Goal: Communication & Community: Share content

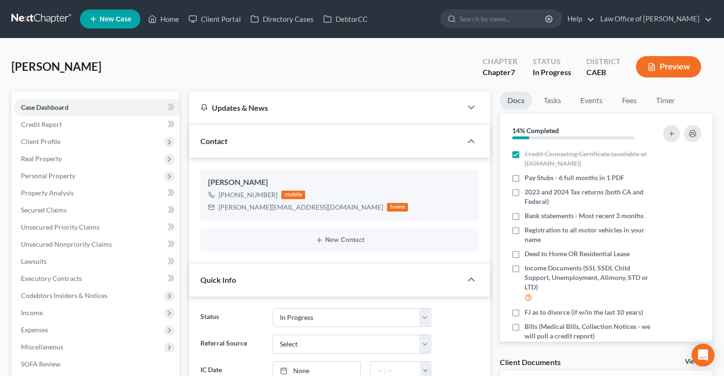
select select "9"
click at [167, 19] on link "Home" at bounding box center [163, 18] width 40 height 17
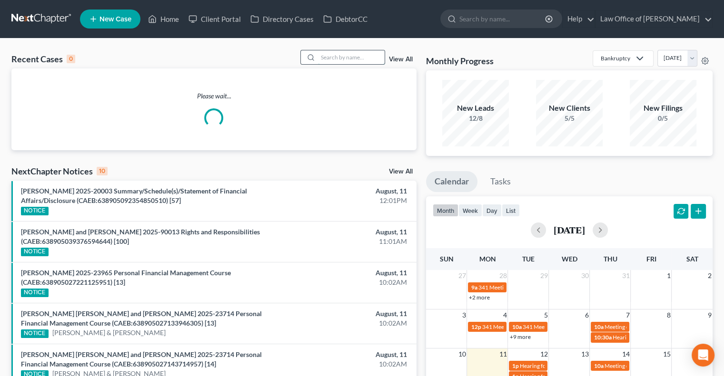
click at [341, 61] on input "search" at bounding box center [351, 57] width 67 height 14
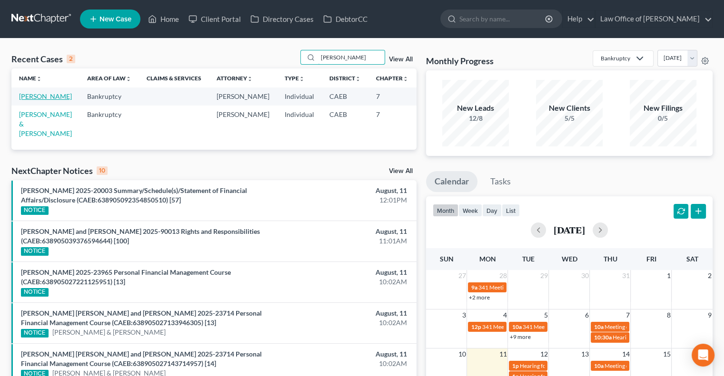
type input "[PERSON_NAME]"
click at [23, 100] on link "[PERSON_NAME]" at bounding box center [45, 96] width 53 height 8
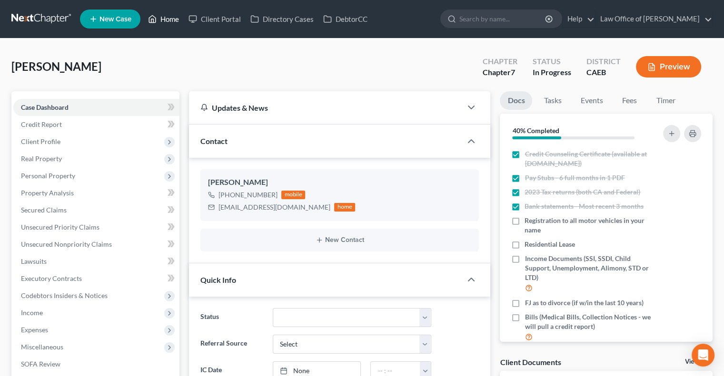
click at [167, 18] on link "Home" at bounding box center [163, 18] width 40 height 17
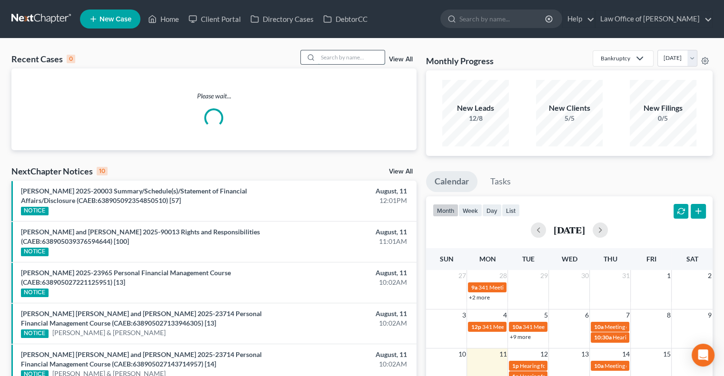
click at [357, 60] on input "search" at bounding box center [351, 57] width 67 height 14
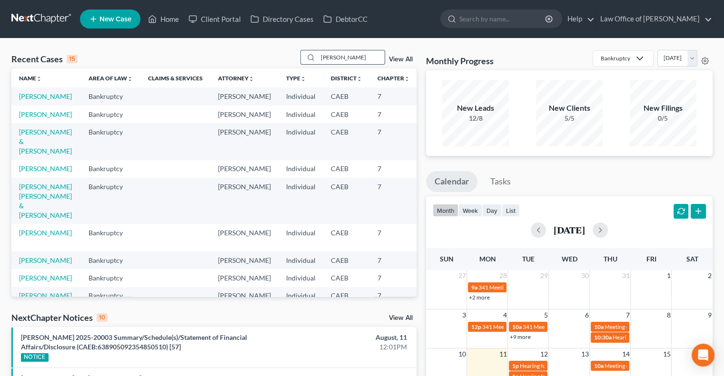
type input "[PERSON_NAME]"
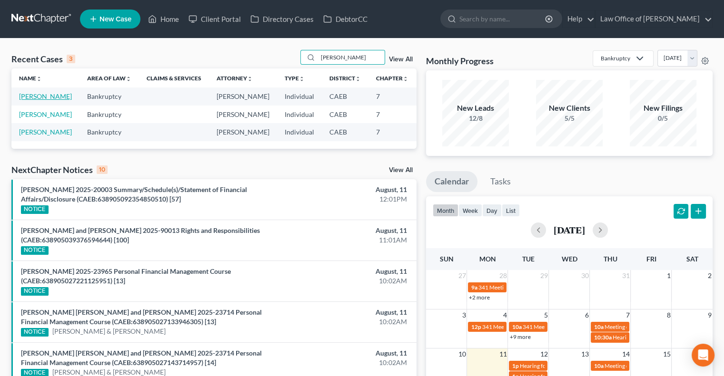
click at [20, 100] on link "[PERSON_NAME]" at bounding box center [45, 96] width 53 height 8
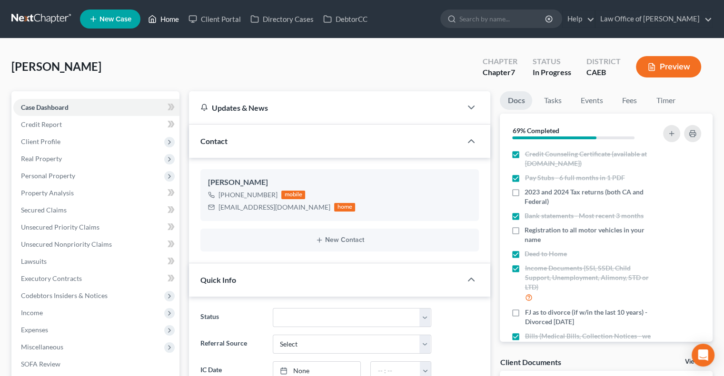
click at [169, 17] on link "Home" at bounding box center [163, 18] width 40 height 17
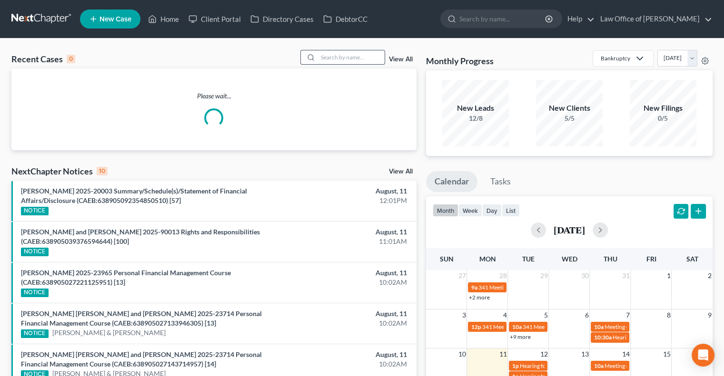
click at [332, 60] on input "search" at bounding box center [351, 57] width 67 height 14
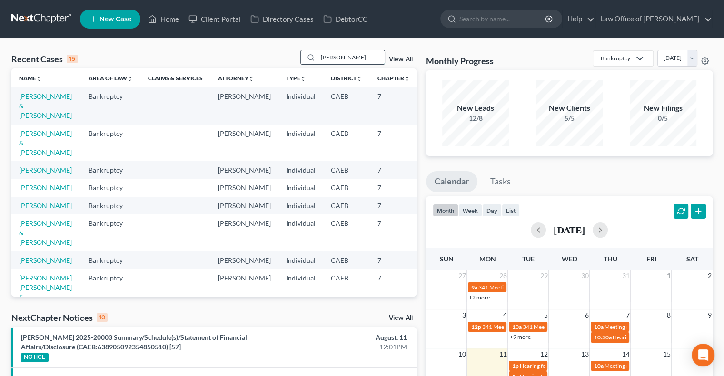
type input "[PERSON_NAME]"
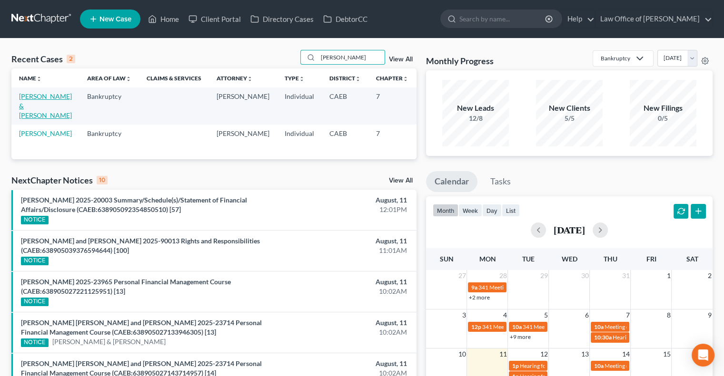
click at [32, 106] on link "[PERSON_NAME] & [PERSON_NAME]" at bounding box center [45, 105] width 53 height 27
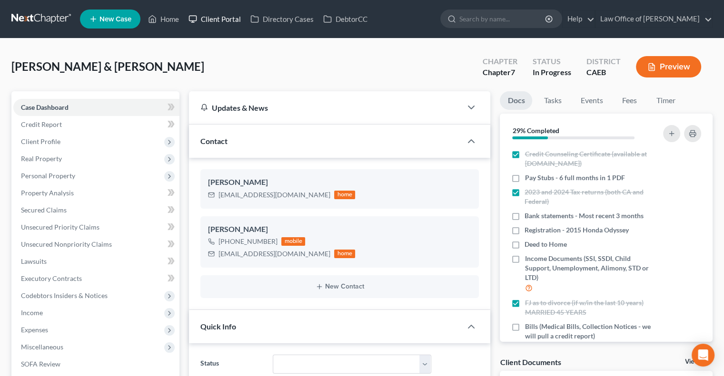
click at [215, 20] on link "Client Portal" at bounding box center [215, 18] width 62 height 17
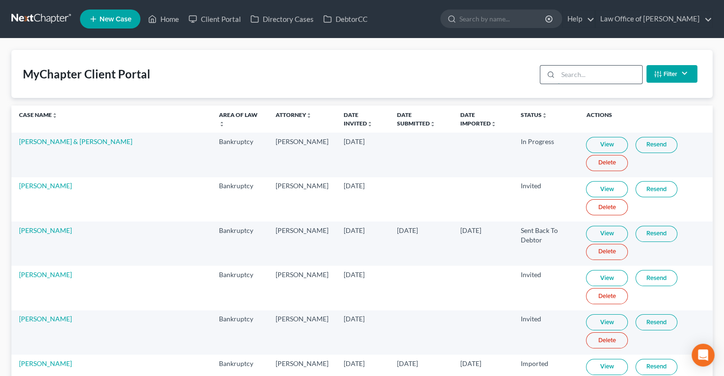
click at [570, 74] on input "search" at bounding box center [600, 75] width 84 height 18
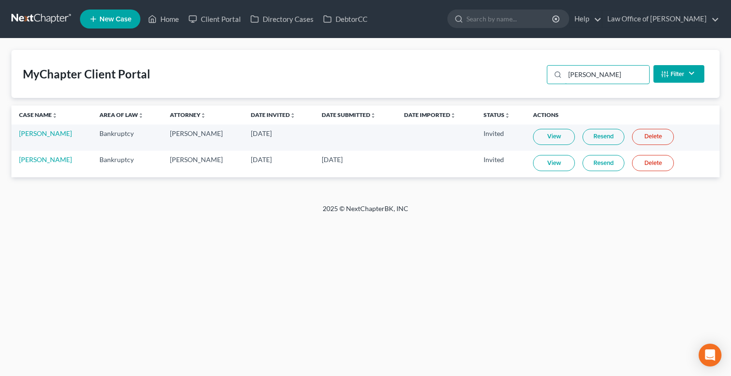
type input "[PERSON_NAME]"
click at [592, 166] on link "Resend" at bounding box center [603, 163] width 42 height 16
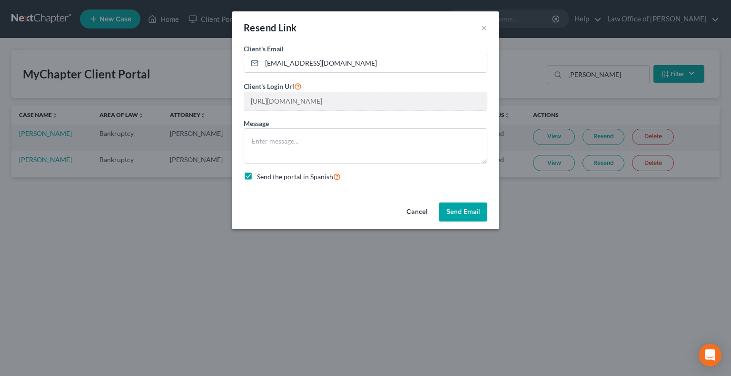
click at [464, 212] on button "Send Email" at bounding box center [463, 212] width 49 height 19
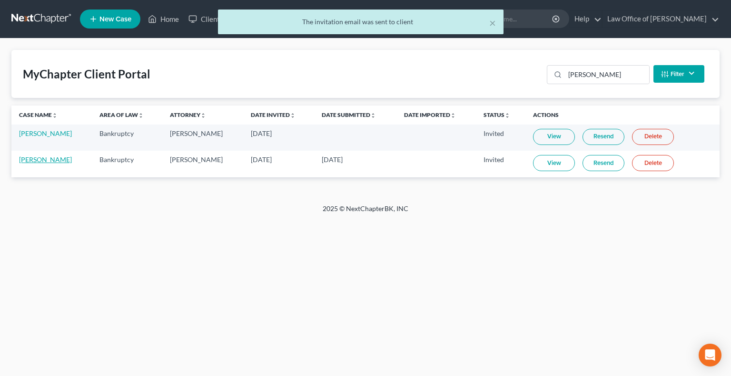
click at [43, 156] on link "[PERSON_NAME]" at bounding box center [45, 160] width 53 height 8
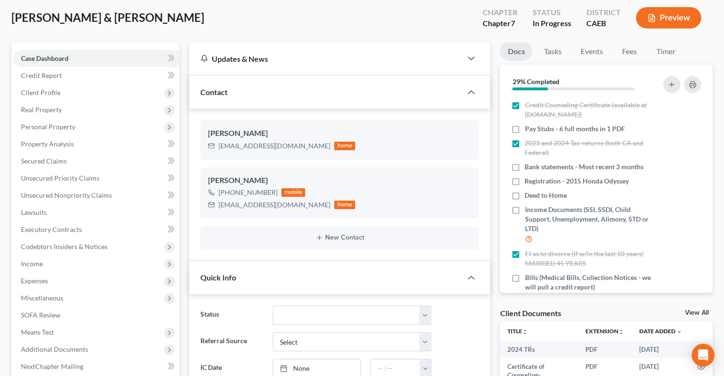
scroll to position [49, 0]
click at [285, 203] on div "[EMAIL_ADDRESS][DOMAIN_NAME]" at bounding box center [274, 205] width 112 height 10
drag, startPoint x: 287, startPoint y: 205, endPoint x: 216, endPoint y: 205, distance: 71.4
click at [216, 205] on div "[EMAIL_ADDRESS][DOMAIN_NAME] home" at bounding box center [281, 204] width 147 height 12
copy div "[EMAIL_ADDRESS][DOMAIN_NAME]"
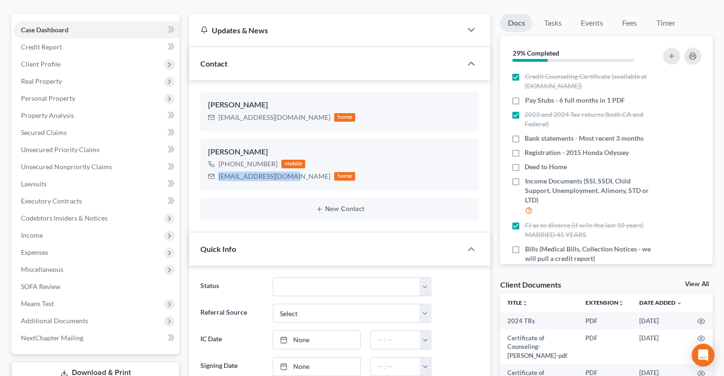
scroll to position [0, 0]
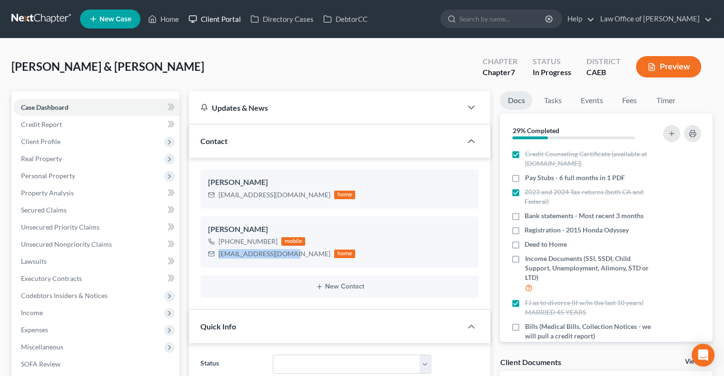
click at [210, 21] on link "Client Portal" at bounding box center [215, 18] width 62 height 17
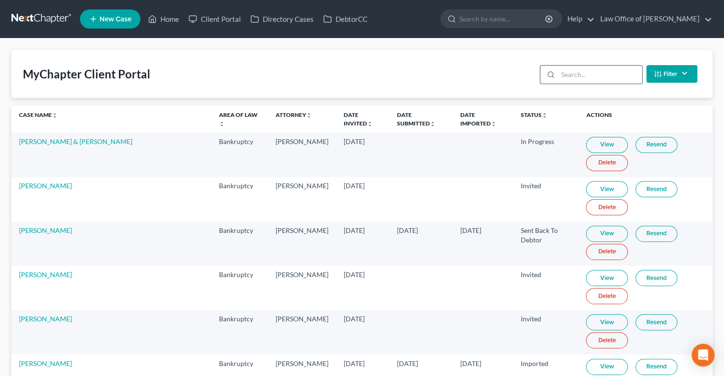
click at [549, 77] on icon at bounding box center [551, 75] width 8 height 8
click at [549, 73] on icon at bounding box center [551, 75] width 8 height 8
click at [569, 76] on input "search" at bounding box center [600, 75] width 84 height 18
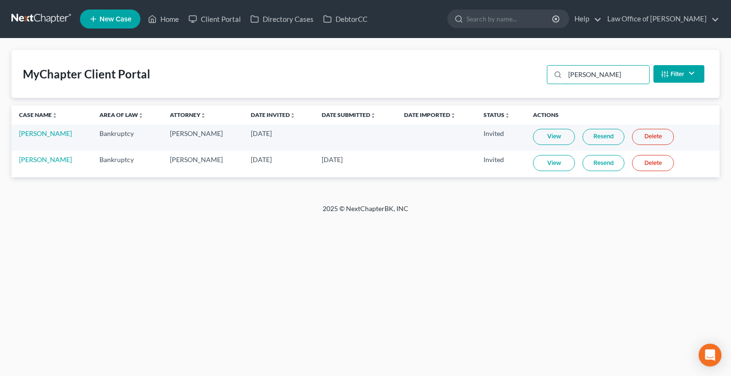
type input "[PERSON_NAME]"
click at [548, 166] on link "View" at bounding box center [554, 163] width 42 height 16
click at [606, 164] on link "Resend" at bounding box center [603, 163] width 42 height 16
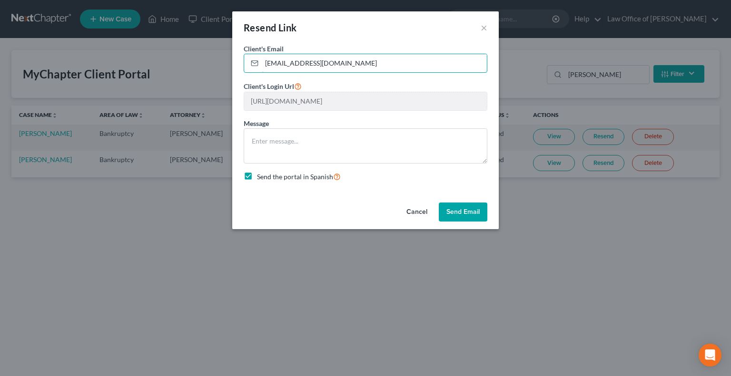
drag, startPoint x: 299, startPoint y: 65, endPoint x: 234, endPoint y: 64, distance: 64.7
click at [234, 64] on div "Client's Email * [EMAIL_ADDRESS][DOMAIN_NAME] Client's Login Url [URL][DOMAIN_N…" at bounding box center [365, 121] width 266 height 155
paste input "[EMAIL_ADDRESS][DOMAIN_NAME]"
type input "[EMAIL_ADDRESS][DOMAIN_NAME]"
click at [457, 210] on button "Send Email" at bounding box center [463, 212] width 49 height 19
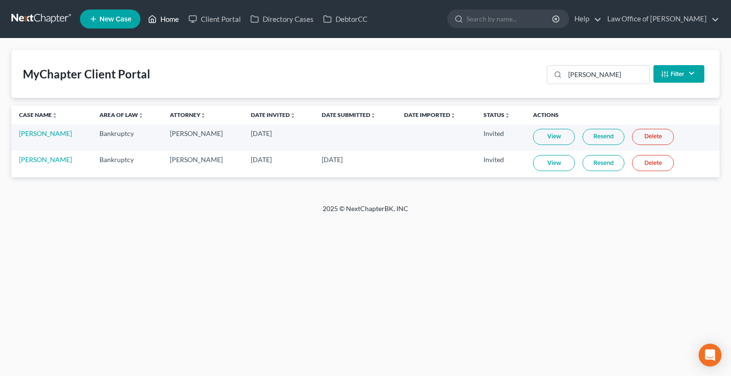
click at [164, 17] on link "Home" at bounding box center [163, 18] width 40 height 17
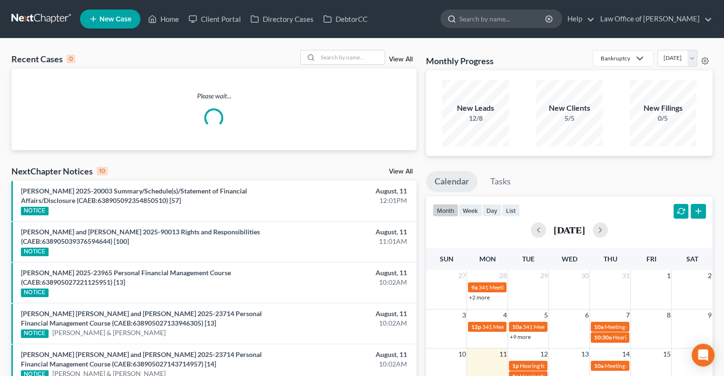
click at [493, 20] on input "search" at bounding box center [502, 19] width 87 height 18
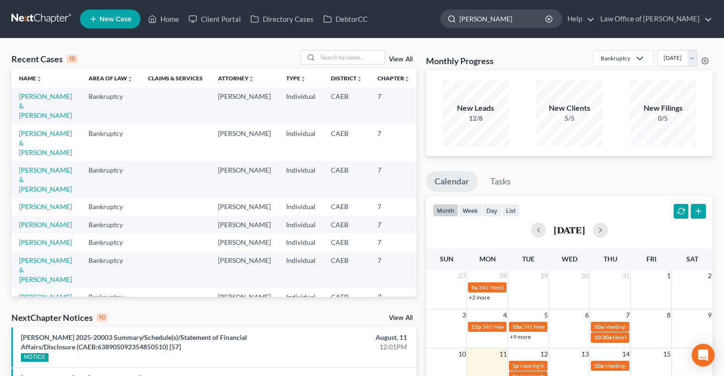
type input "[PERSON_NAME]"
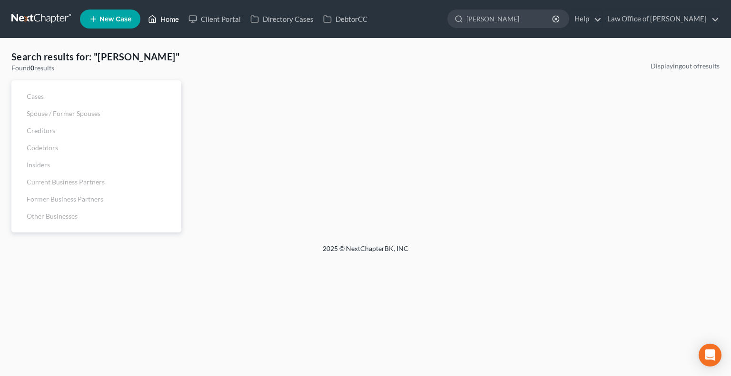
click at [167, 19] on link "Home" at bounding box center [163, 18] width 40 height 17
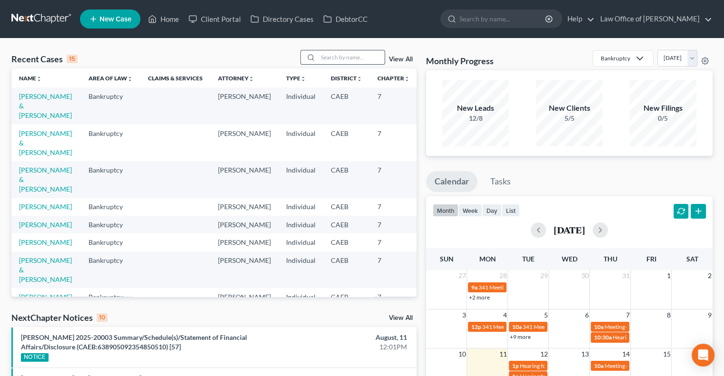
click at [335, 58] on input "search" at bounding box center [351, 57] width 67 height 14
type input "[PERSON_NAME]"
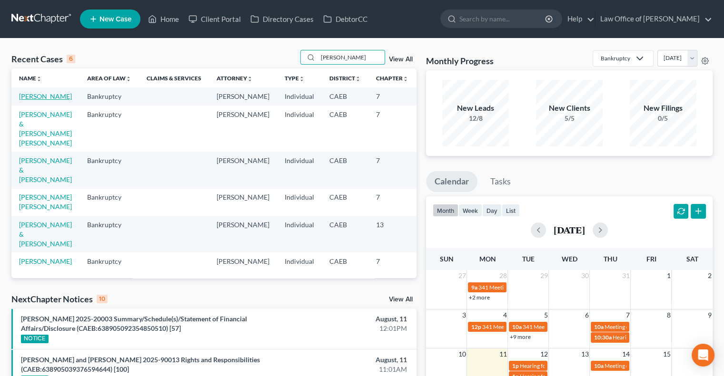
click at [24, 100] on link "[PERSON_NAME]" at bounding box center [45, 96] width 53 height 8
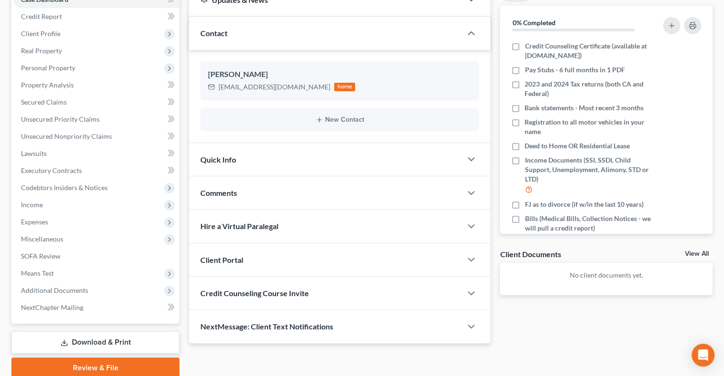
scroll to position [146, 0]
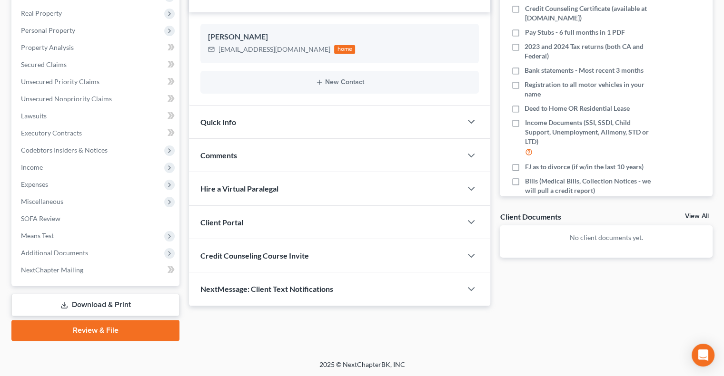
click at [305, 152] on div "Comments" at bounding box center [325, 155] width 273 height 33
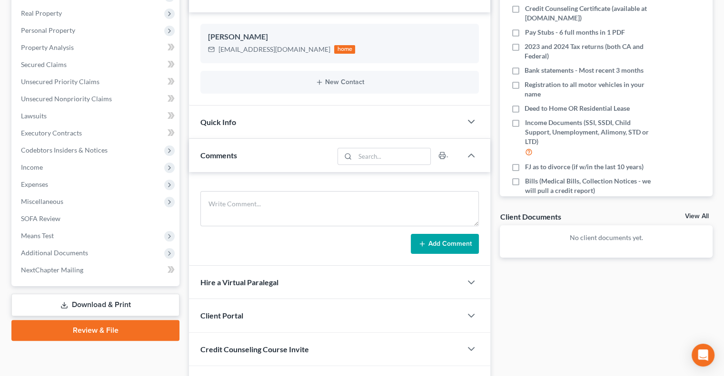
click at [308, 123] on div "Quick Info" at bounding box center [325, 122] width 273 height 33
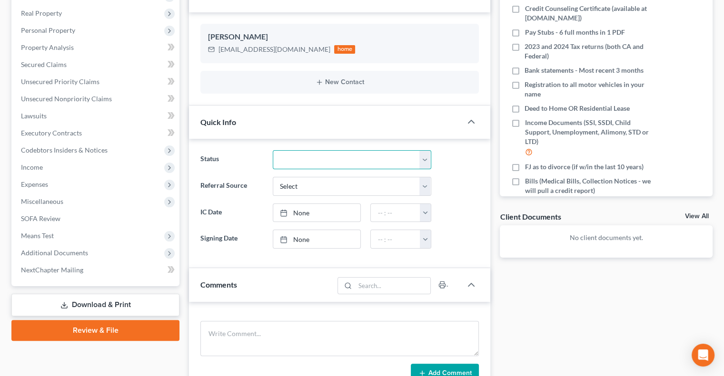
click at [424, 157] on select "Discharged Discharged & Reported Discharge Litigation Dismissal Notice Dismisse…" at bounding box center [352, 159] width 158 height 19
select select "9"
click at [273, 150] on select "Discharged Discharged & Reported Discharge Litigation Dismissal Notice Dismisse…" at bounding box center [352, 159] width 158 height 19
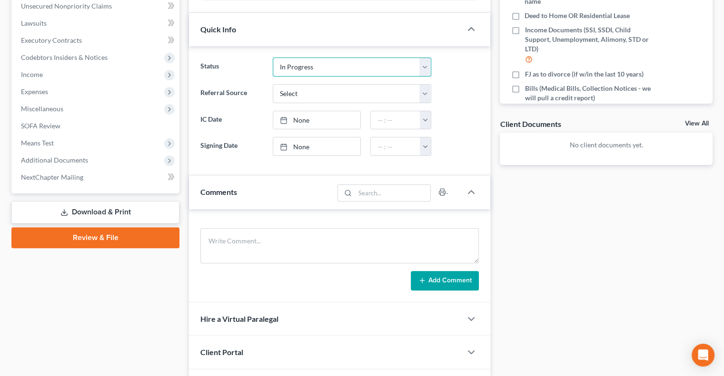
scroll to position [244, 0]
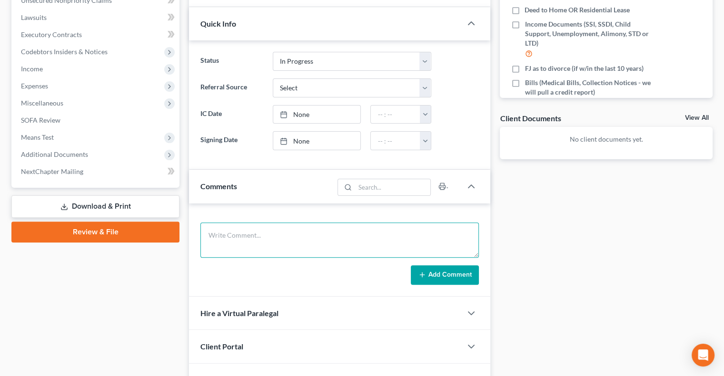
click at [304, 235] on textarea at bounding box center [339, 240] width 278 height 35
type textarea "Assigned to inhouse paralegal AP."
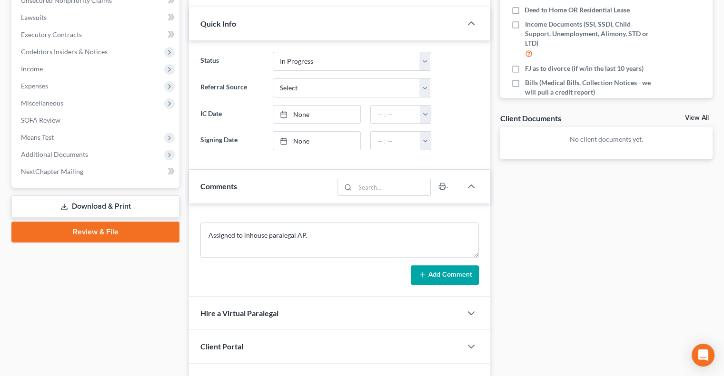
click at [437, 268] on button "Add Comment" at bounding box center [445, 275] width 68 height 20
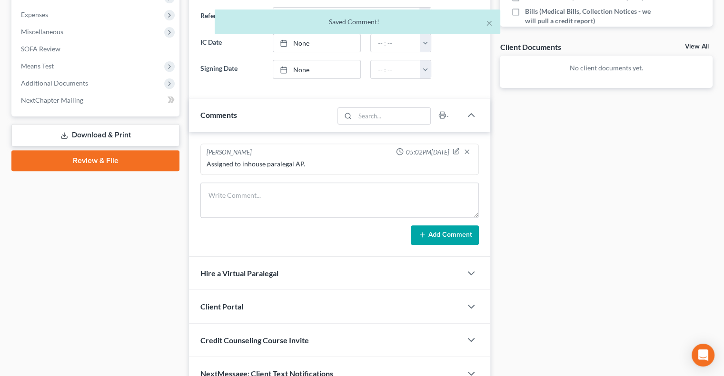
scroll to position [327, 0]
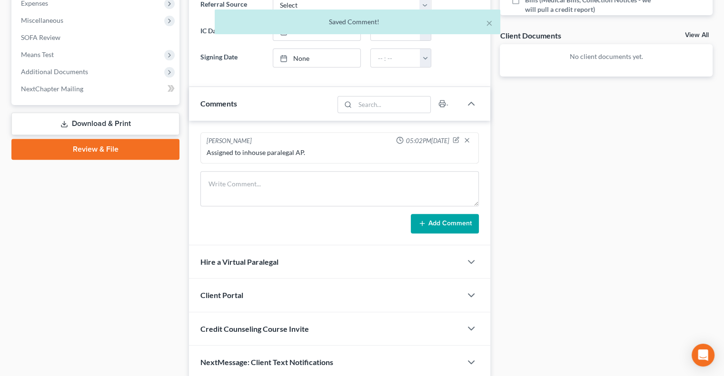
click at [446, 297] on div "Client Portal" at bounding box center [325, 295] width 273 height 33
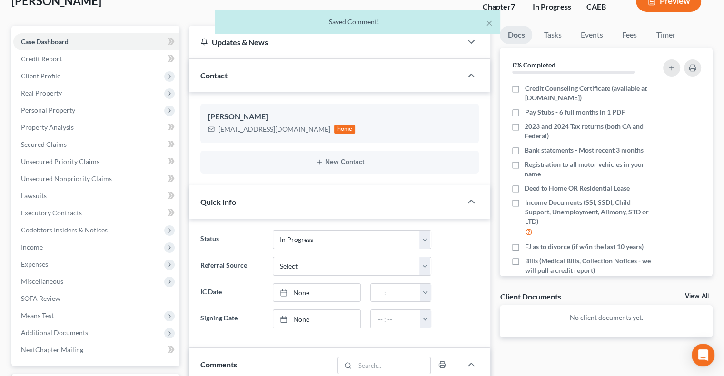
scroll to position [64, 0]
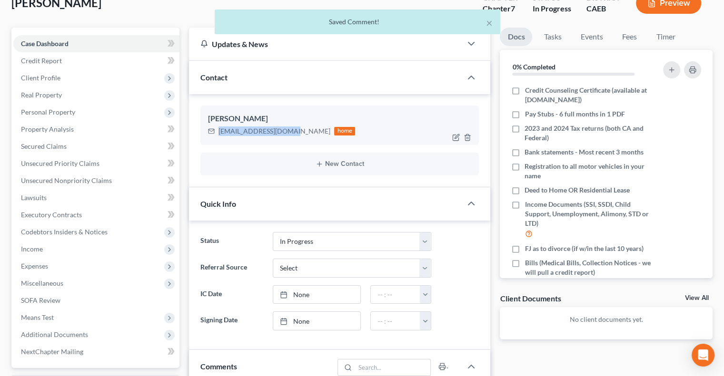
drag, startPoint x: 293, startPoint y: 132, endPoint x: 209, endPoint y: 125, distance: 84.0
click at [209, 125] on div "[EMAIL_ADDRESS][DOMAIN_NAME] home" at bounding box center [281, 131] width 147 height 12
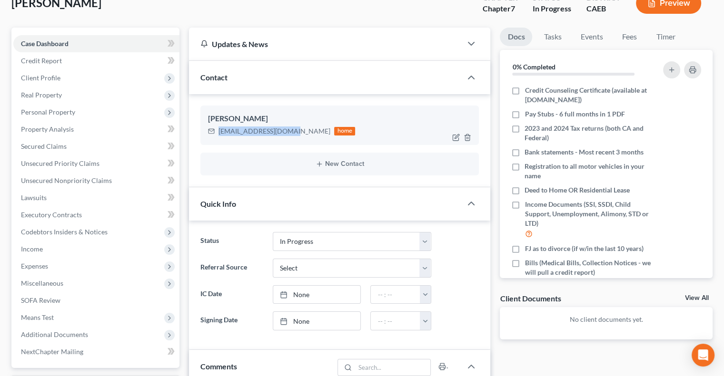
copy div "[EMAIL_ADDRESS][DOMAIN_NAME]"
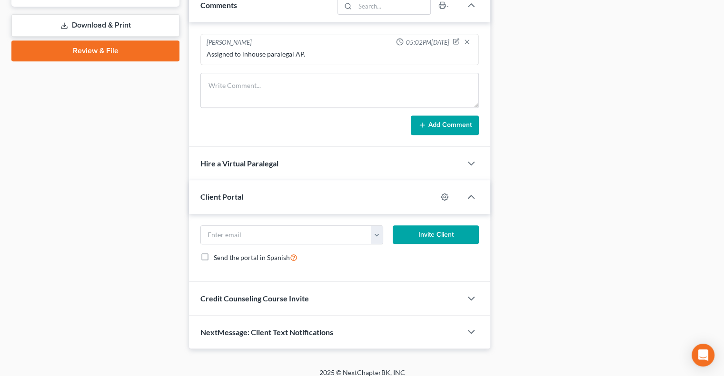
scroll to position [431, 0]
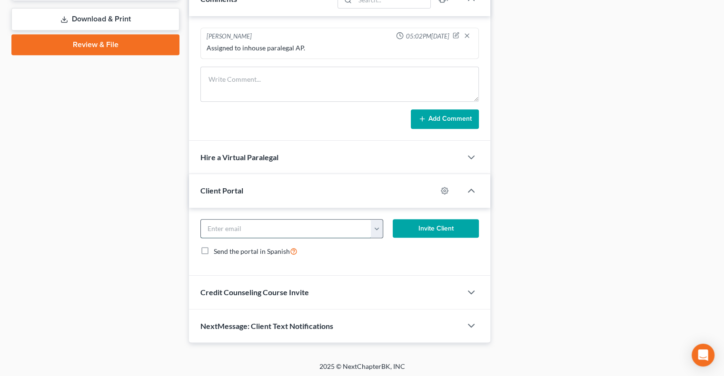
click at [287, 224] on input "email" at bounding box center [286, 229] width 170 height 18
paste input "[EMAIL_ADDRESS][DOMAIN_NAME]"
type input "[EMAIL_ADDRESS][DOMAIN_NAME]"
click at [425, 227] on button "Invite Client" at bounding box center [435, 228] width 87 height 19
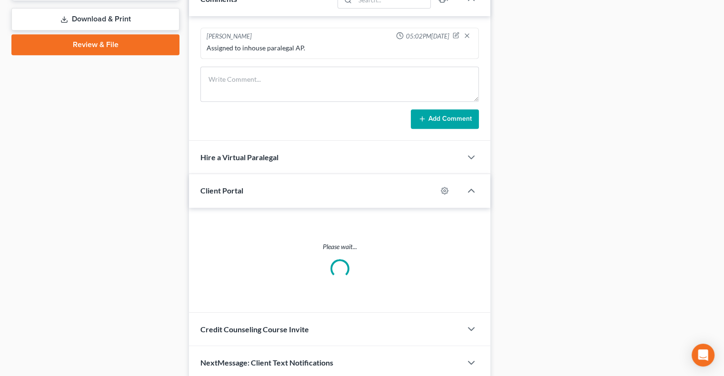
scroll to position [422, 0]
